Goal: Task Accomplishment & Management: Use online tool/utility

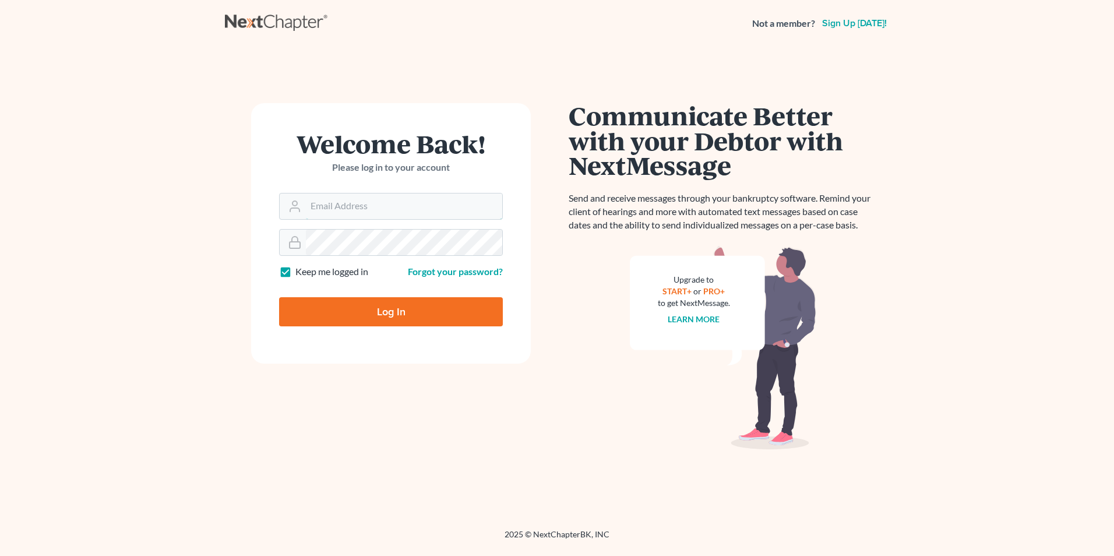
type input "[EMAIL_ADDRESS][DOMAIN_NAME]"
click at [376, 313] on input "Log In" at bounding box center [391, 311] width 224 height 29
type input "Thinking..."
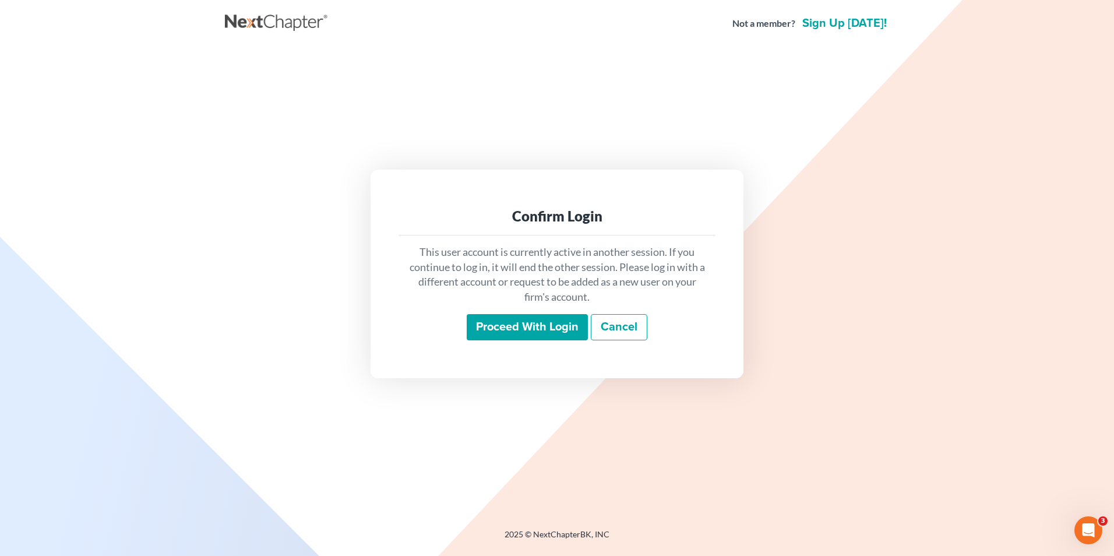
click at [500, 325] on input "Proceed with login" at bounding box center [527, 327] width 121 height 27
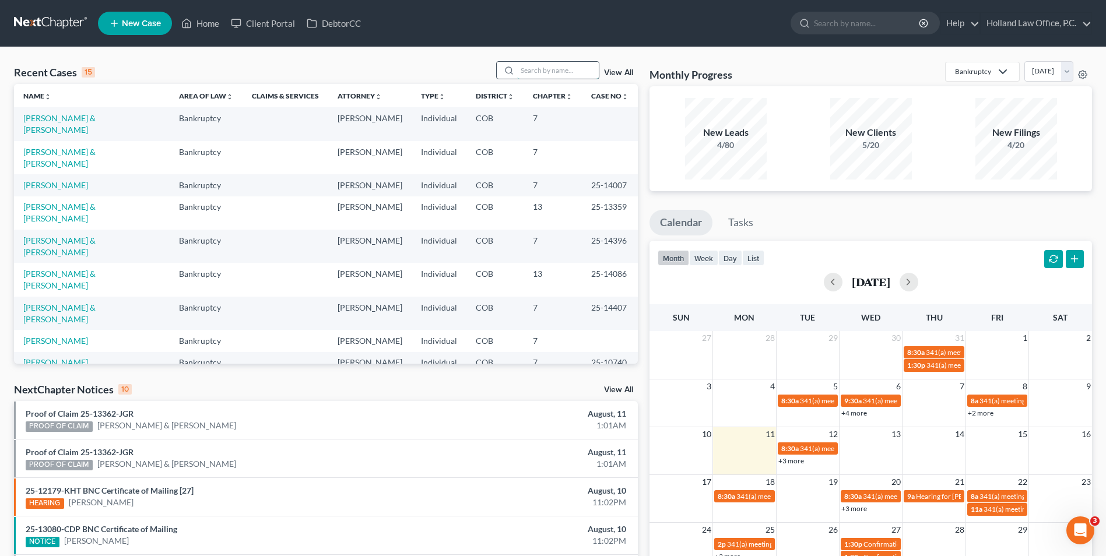
click at [546, 69] on input "search" at bounding box center [558, 70] width 82 height 17
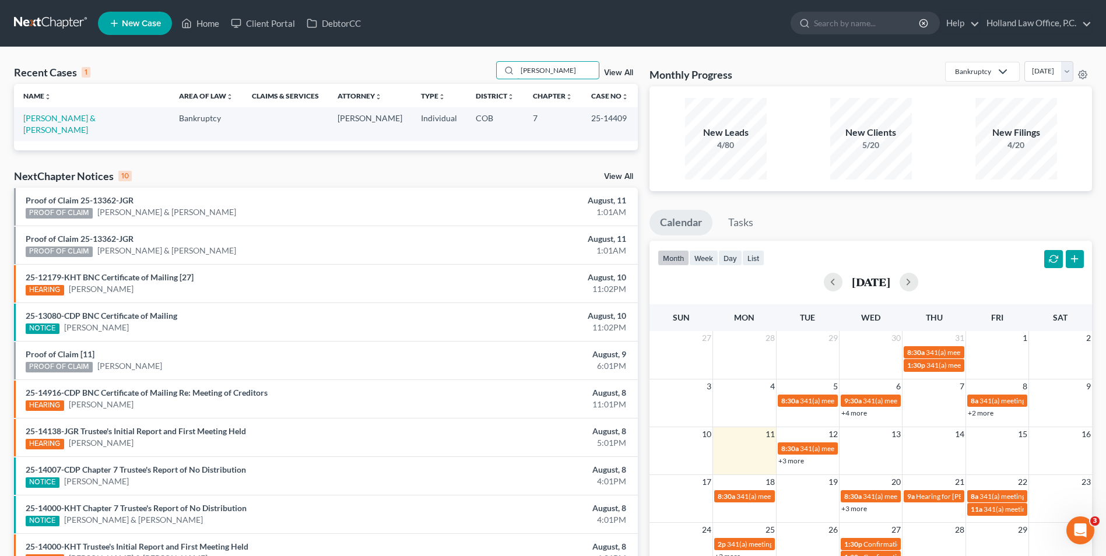
type input "cavenaugh"
click at [44, 121] on link "Cavenaugh, Patrick & Lina" at bounding box center [59, 124] width 72 height 22
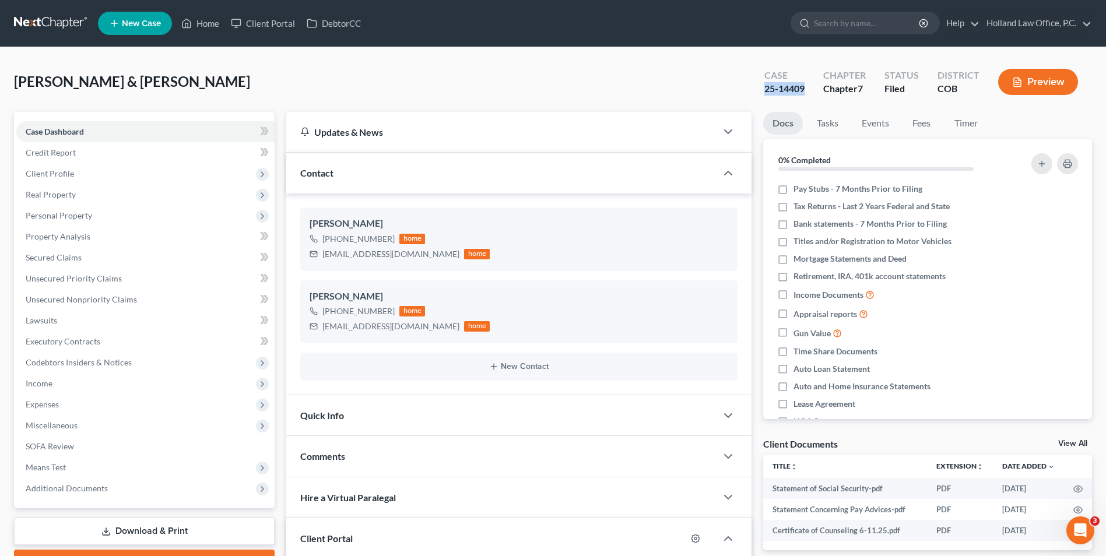
drag, startPoint x: 805, startPoint y: 86, endPoint x: 749, endPoint y: 94, distance: 56.5
click at [745, 94] on div "Cavenaugh, Patrick & Lina Upgraded Case 25-14409 Chapter Chapter 7 Status Filed…" at bounding box center [553, 86] width 1078 height 51
drag, startPoint x: 749, startPoint y: 94, endPoint x: 797, endPoint y: 91, distance: 47.9
click at [66, 492] on span "Additional Documents" at bounding box center [67, 488] width 82 height 10
click at [79, 546] on span "PACER Notices" at bounding box center [77, 551] width 56 height 10
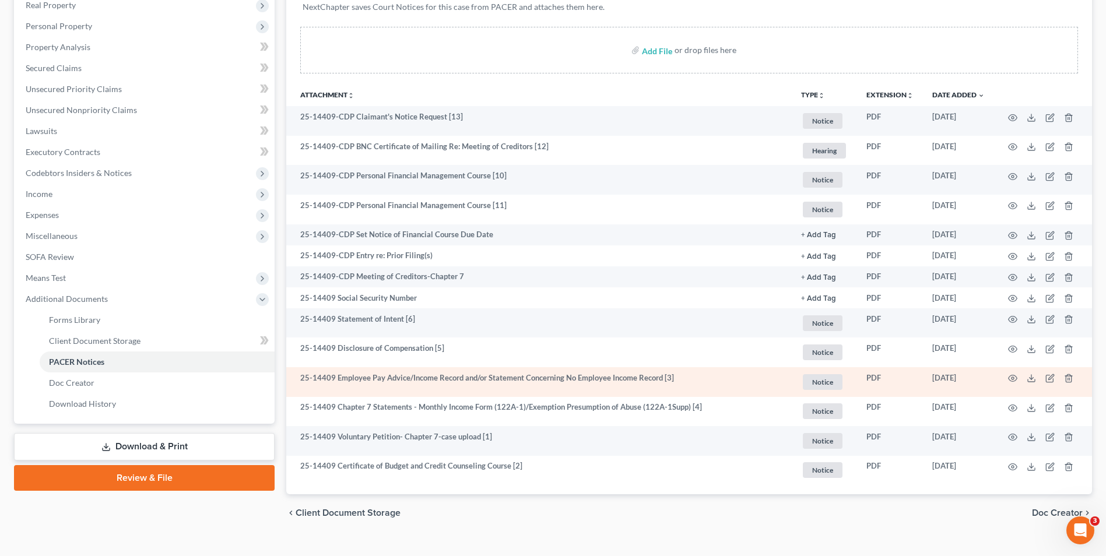
scroll to position [209, 0]
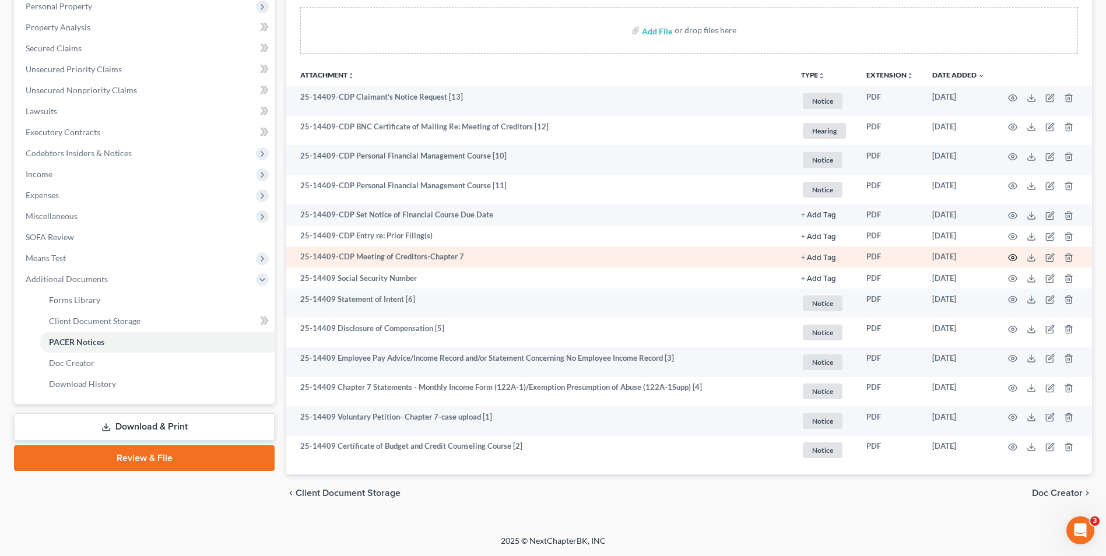
click at [1014, 259] on icon "button" at bounding box center [1012, 257] width 9 height 9
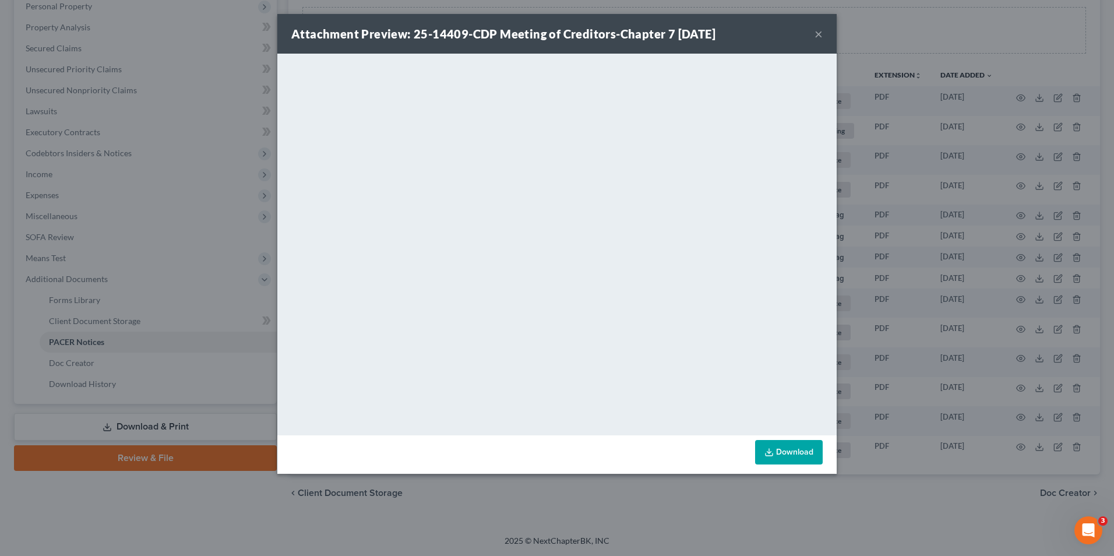
click at [818, 31] on button "×" at bounding box center [819, 34] width 8 height 14
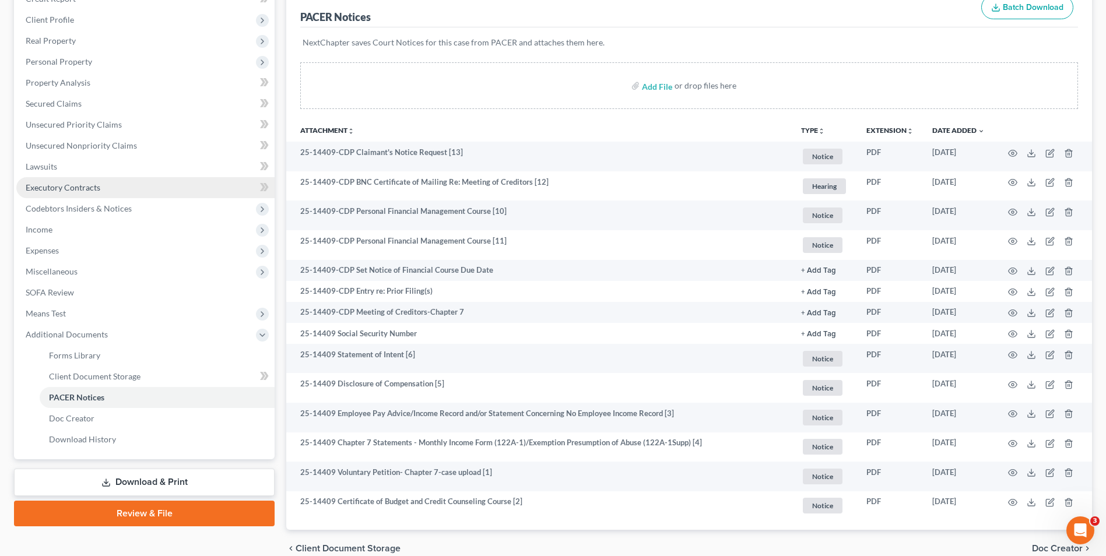
scroll to position [151, 0]
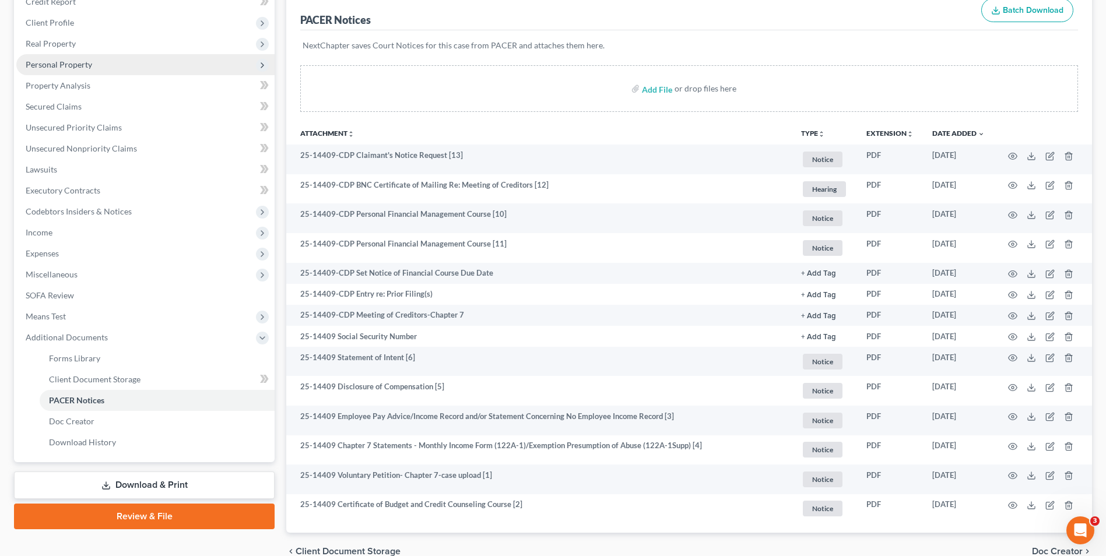
click at [68, 60] on span "Personal Property" at bounding box center [59, 64] width 66 height 10
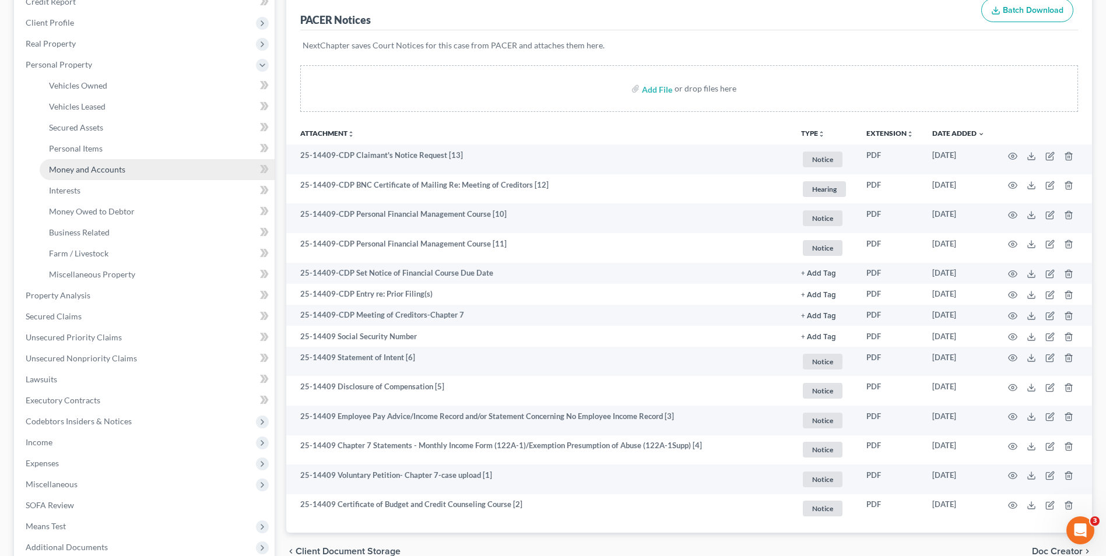
click at [122, 170] on span "Money and Accounts" at bounding box center [87, 169] width 76 height 10
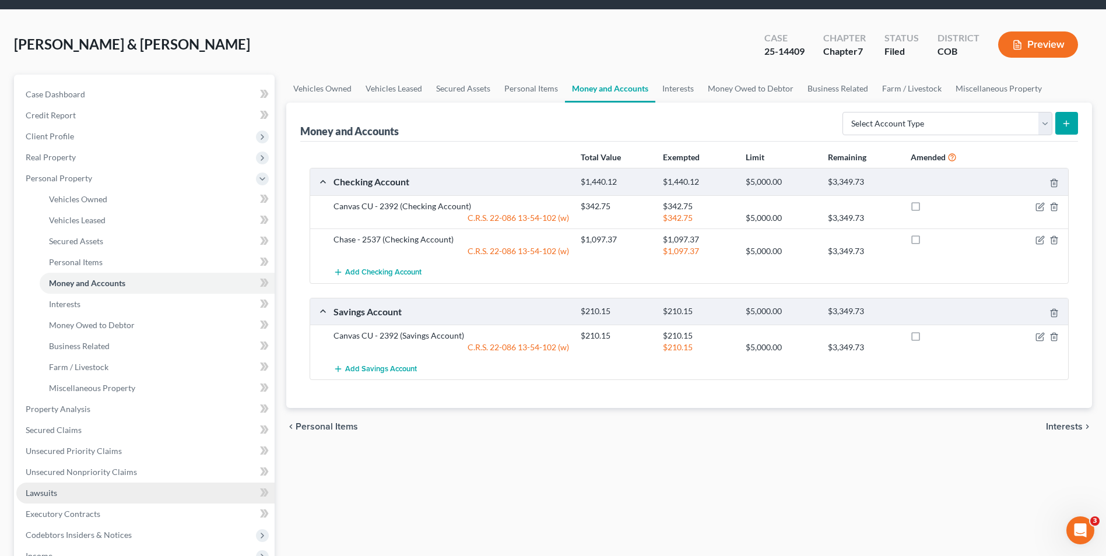
scroll to position [58, 0]
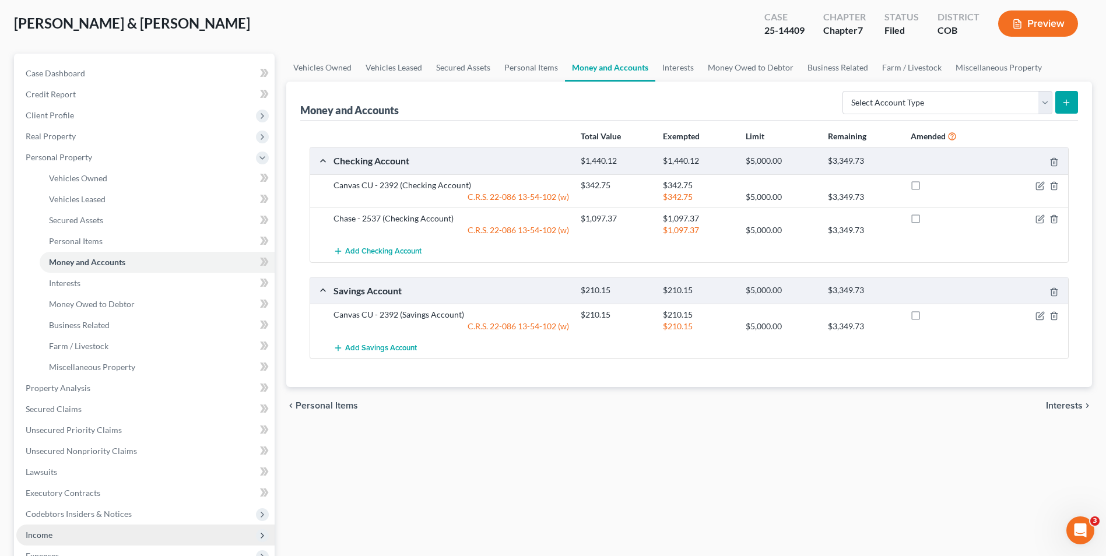
click at [62, 529] on span "Income" at bounding box center [145, 535] width 258 height 21
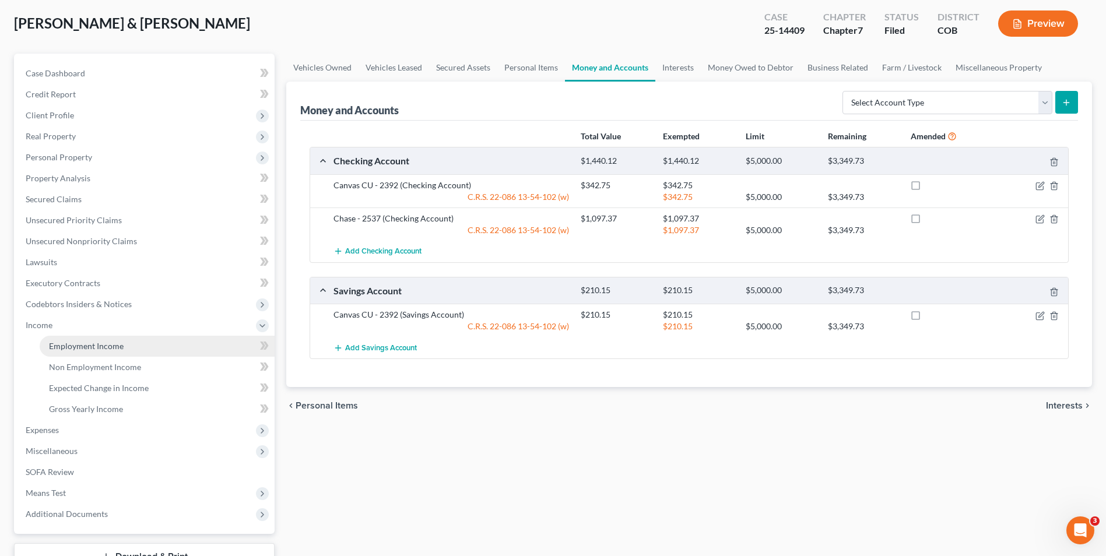
drag, startPoint x: 62, startPoint y: 529, endPoint x: 55, endPoint y: 341, distance: 187.8
click at [51, 341] on span "Employment Income" at bounding box center [86, 346] width 75 height 10
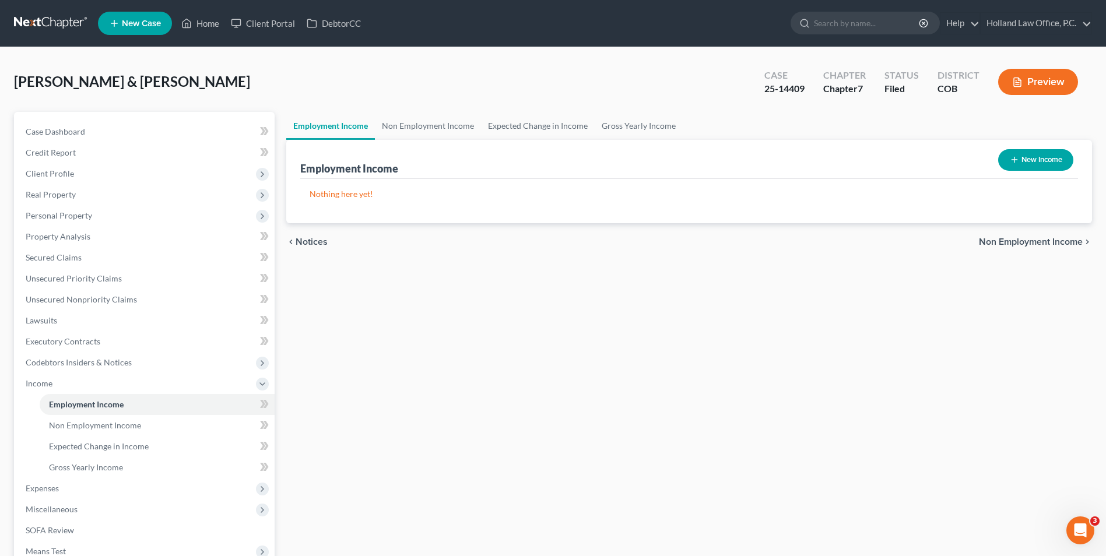
click at [426, 111] on div "Cavenaugh, Patrick & Lina Upgraded Case 25-14409 Chapter Chapter 7 Status Filed…" at bounding box center [553, 86] width 1078 height 51
click at [426, 124] on link "Non Employment Income" at bounding box center [428, 126] width 106 height 28
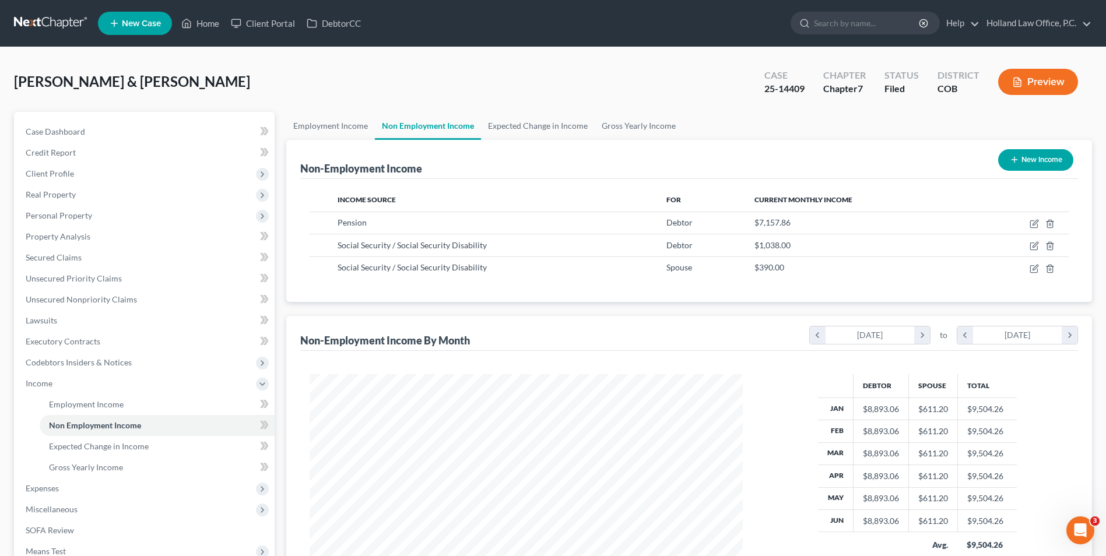
scroll to position [216, 456]
